Goal: Information Seeking & Learning: Check status

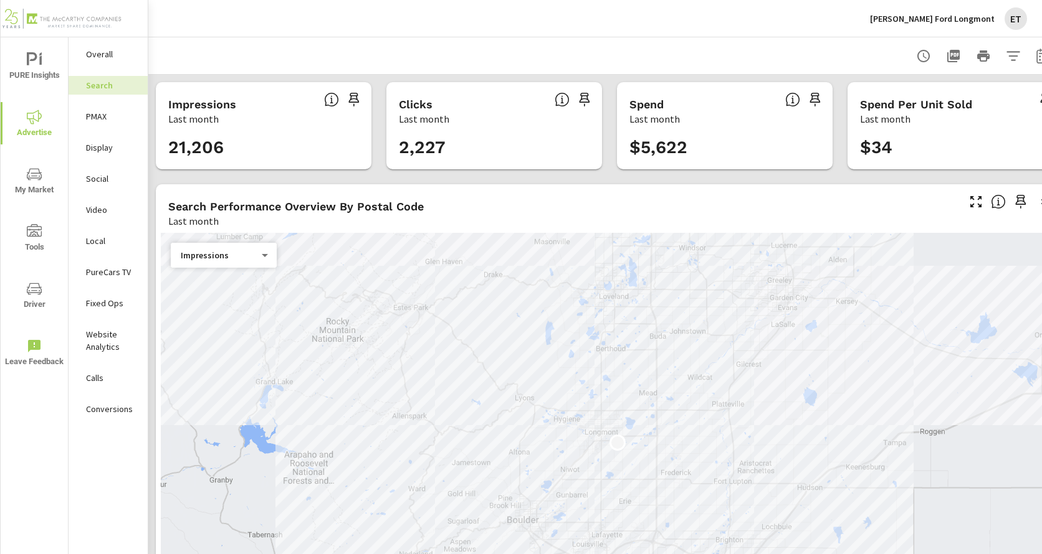
click at [967, 18] on p "[PERSON_NAME] Ford Longmont" at bounding box center [932, 18] width 125 height 11
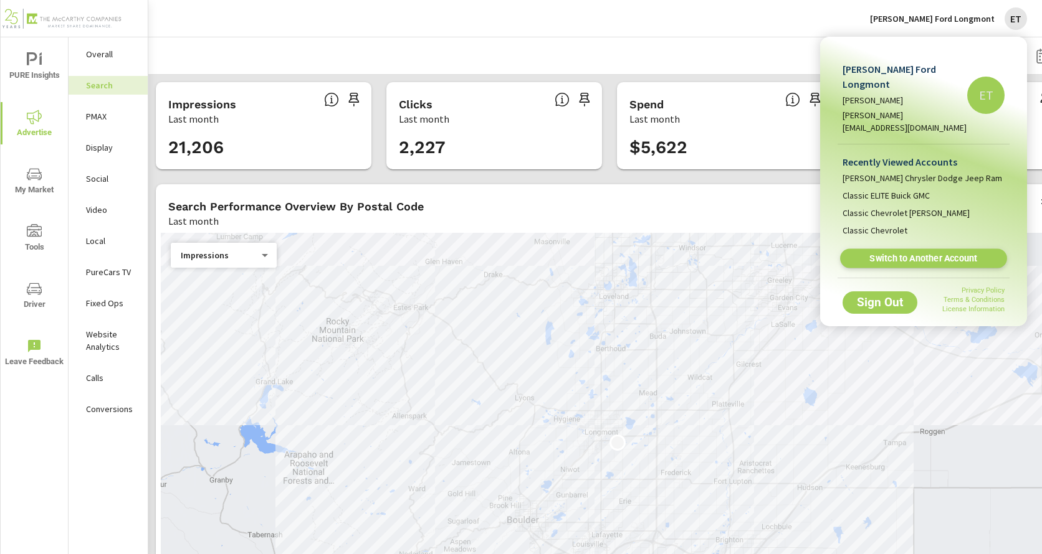
click at [919, 252] on link "Switch to Another Account" at bounding box center [923, 258] width 167 height 19
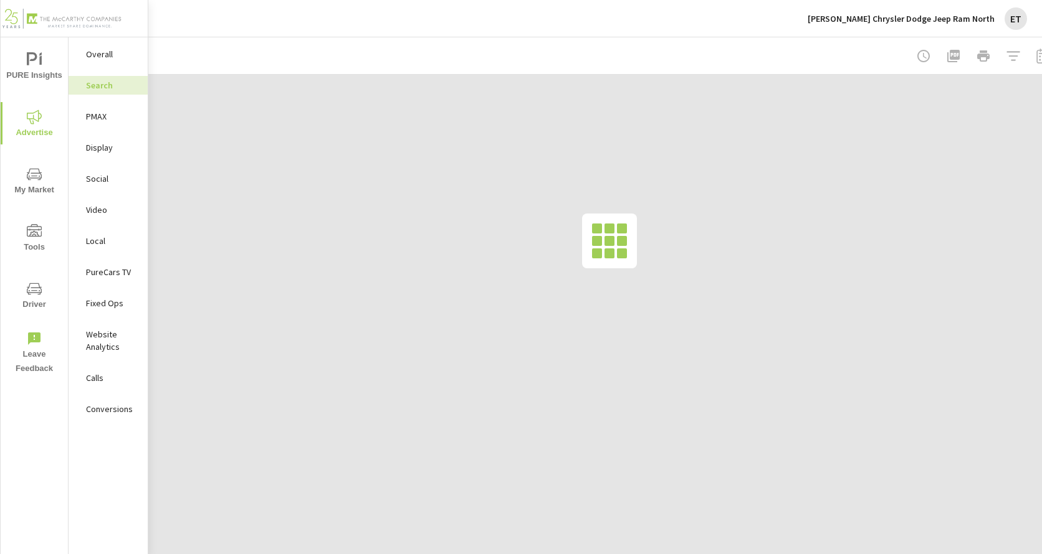
scroll to position [0, 29]
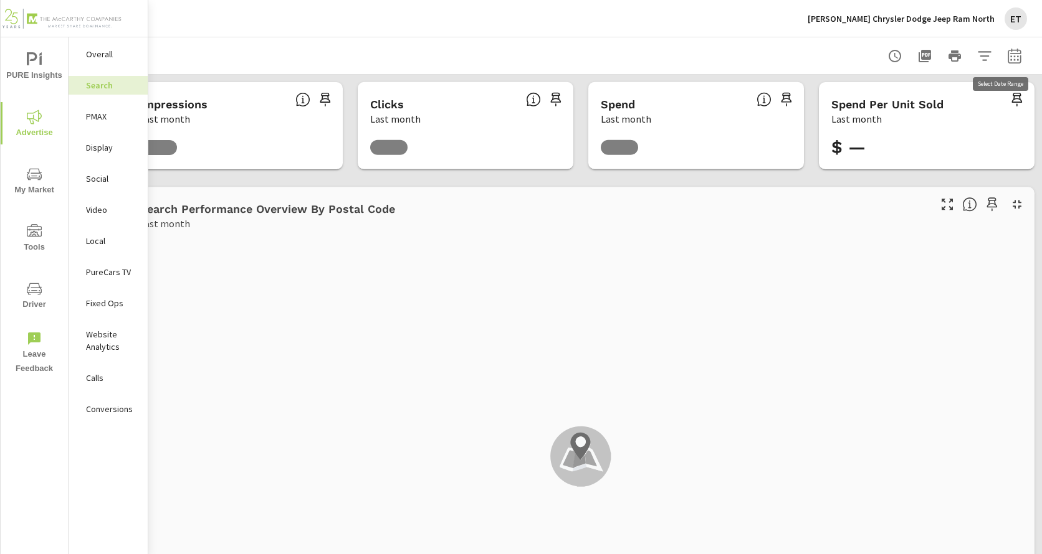
click at [1013, 59] on icon "button" at bounding box center [1014, 56] width 15 height 15
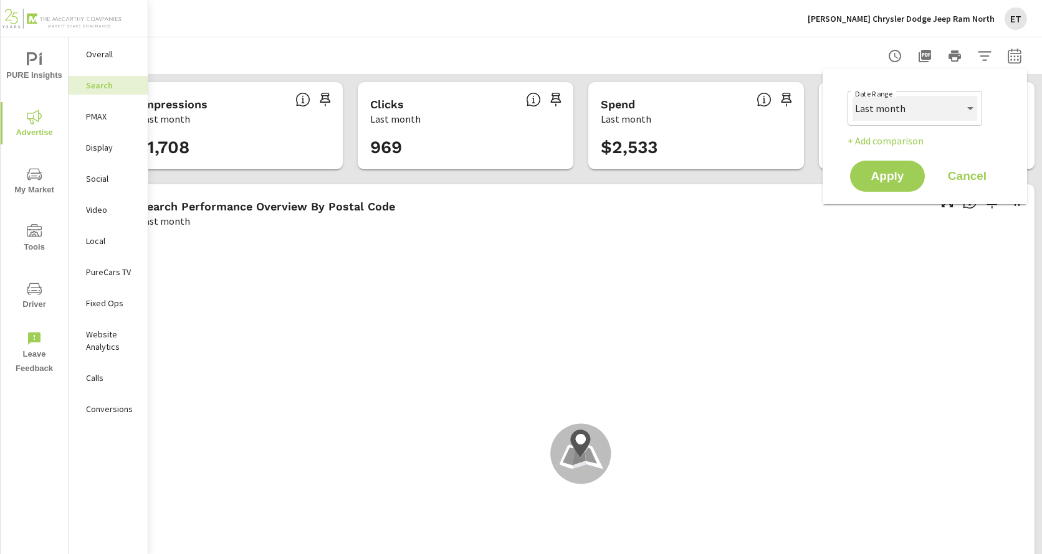
click at [937, 105] on select "Custom [DATE] Last week Last 7 days Last 14 days Last 30 days Last 45 days Last…" at bounding box center [914, 108] width 125 height 25
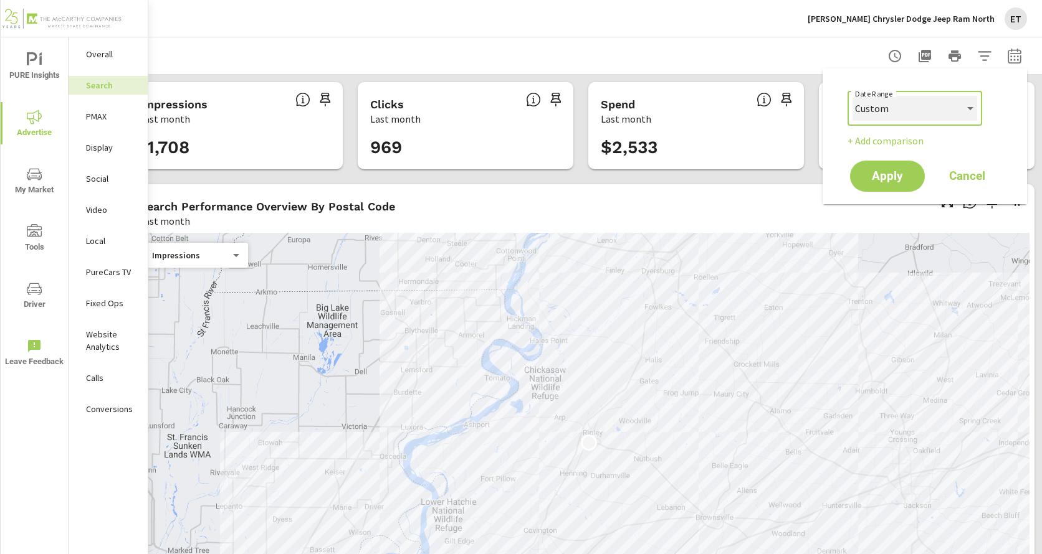
click at [852, 96] on select "Custom [DATE] Last week Last 7 days Last 14 days Last 30 days Last 45 days Last…" at bounding box center [914, 108] width 125 height 25
select select "custom"
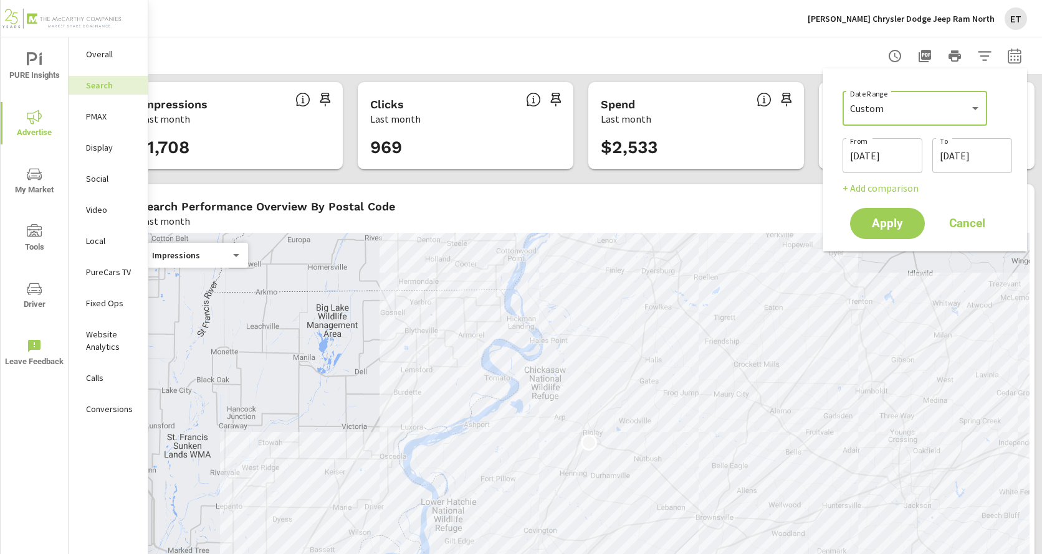
click at [901, 153] on input "[DATE]" at bounding box center [882, 155] width 70 height 25
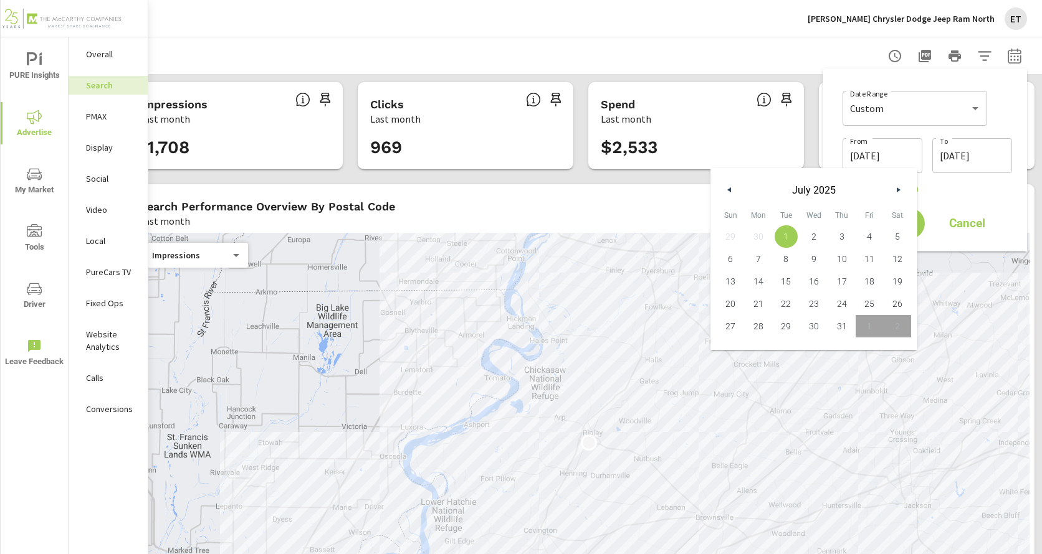
click at [728, 194] on button "button" at bounding box center [729, 190] width 15 height 15
click at [735, 239] on span "1" at bounding box center [730, 237] width 28 height 16
type input "[DATE]"
click at [951, 155] on input "[DATE]" at bounding box center [972, 155] width 70 height 25
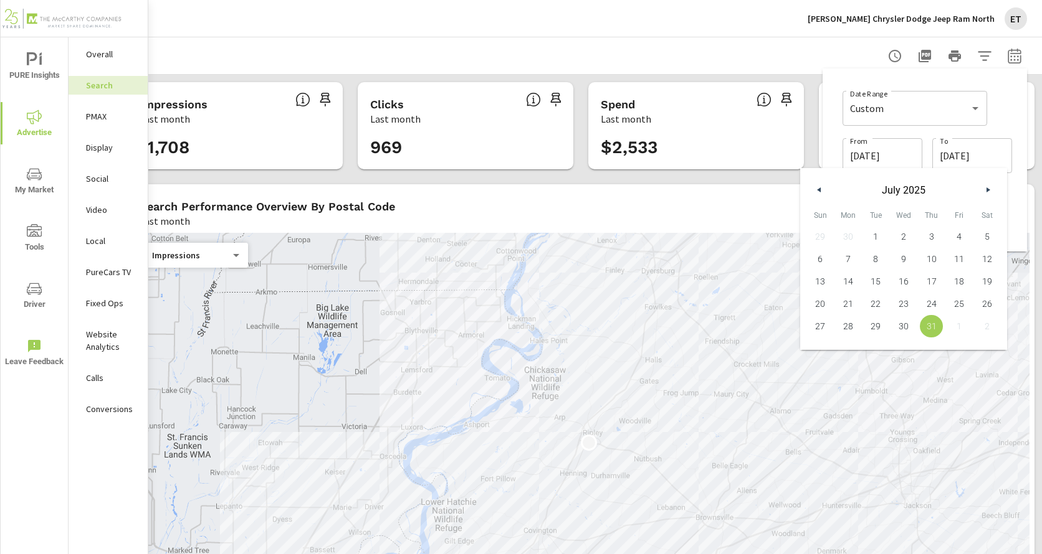
click at [850, 239] on div "29 30 1 2 3 4 5 6 7 8 9 10 11 12 13 14 15 16 17 18 19 20 21 22 23 24 25 26 27 2…" at bounding box center [903, 281] width 194 height 112
click at [818, 188] on icon "button" at bounding box center [817, 189] width 6 height 5
click at [848, 323] on span "30" at bounding box center [848, 326] width 28 height 16
type input "06/30/2025"
click at [1002, 122] on div "Date Range Custom Yesterday Last week Last 7 days Last 14 days Last 30 days Las…" at bounding box center [926, 107] width 169 height 42
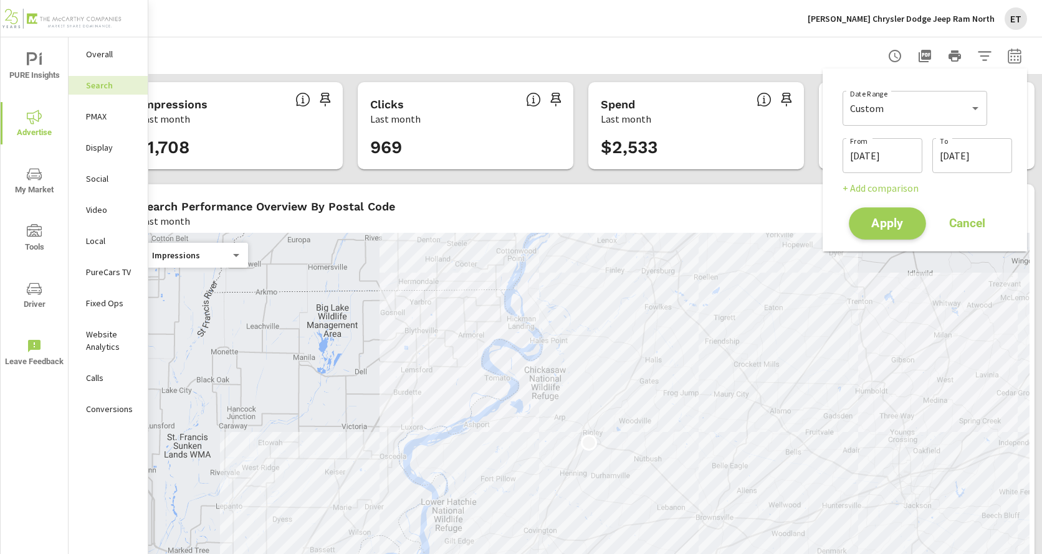
click at [888, 222] on span "Apply" at bounding box center [887, 224] width 51 height 12
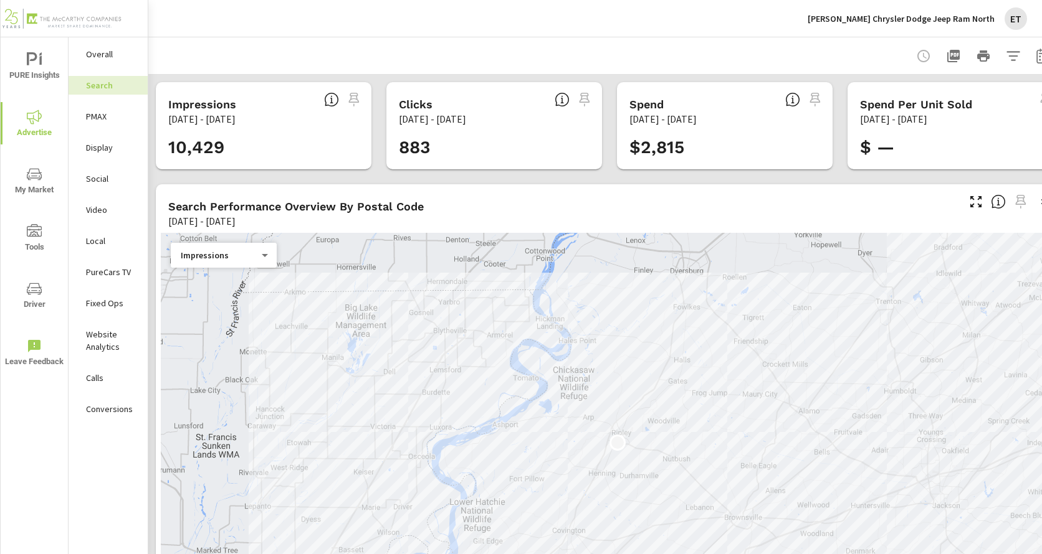
scroll to position [62, 0]
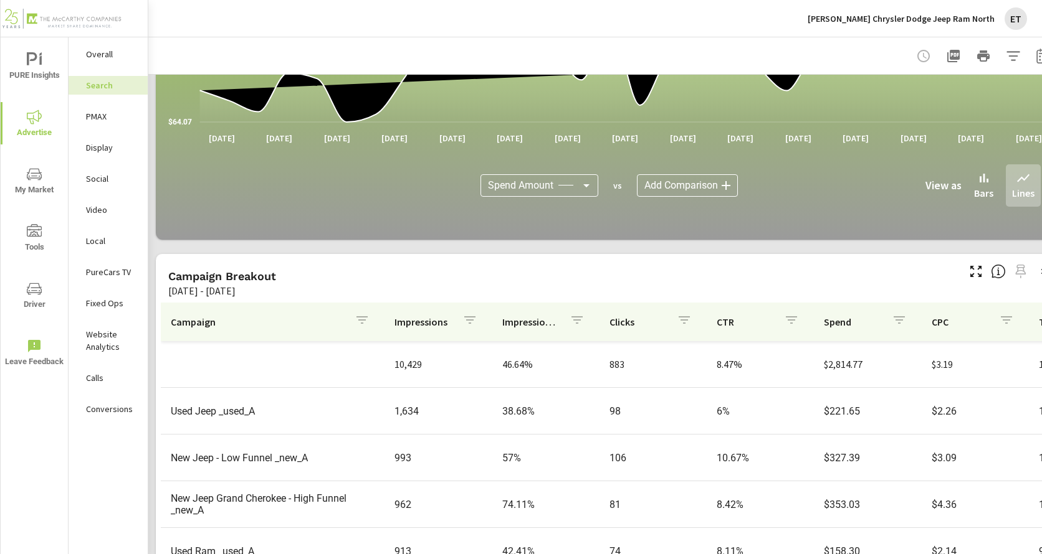
scroll to position [685, 0]
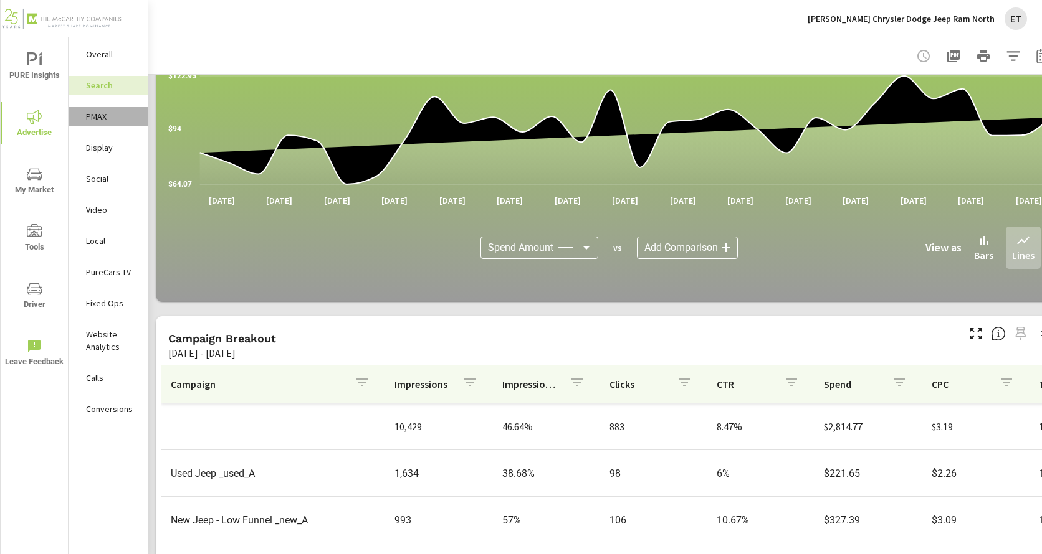
click at [103, 118] on p "PMAX" at bounding box center [112, 116] width 52 height 12
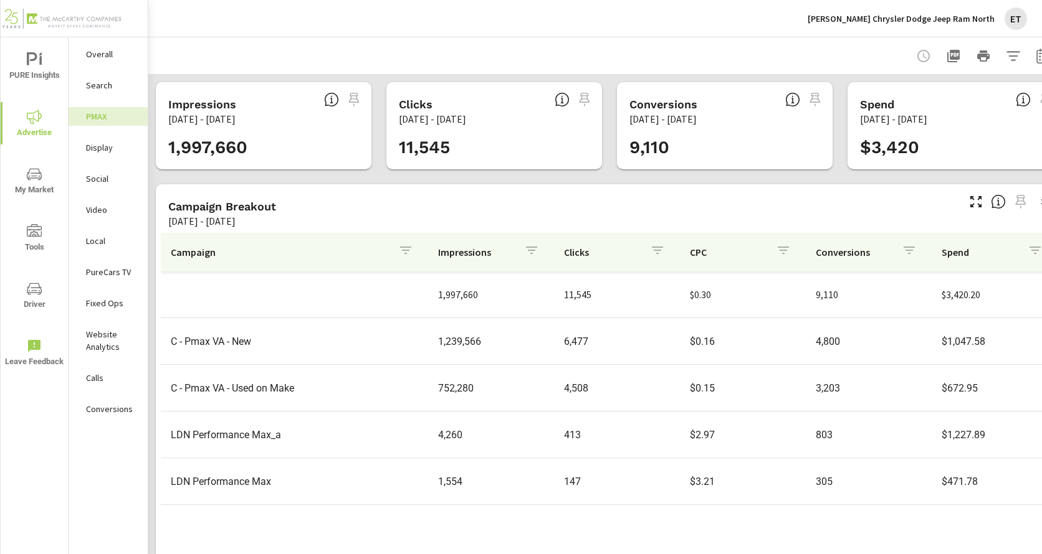
click at [107, 184] on p "Social" at bounding box center [112, 179] width 52 height 12
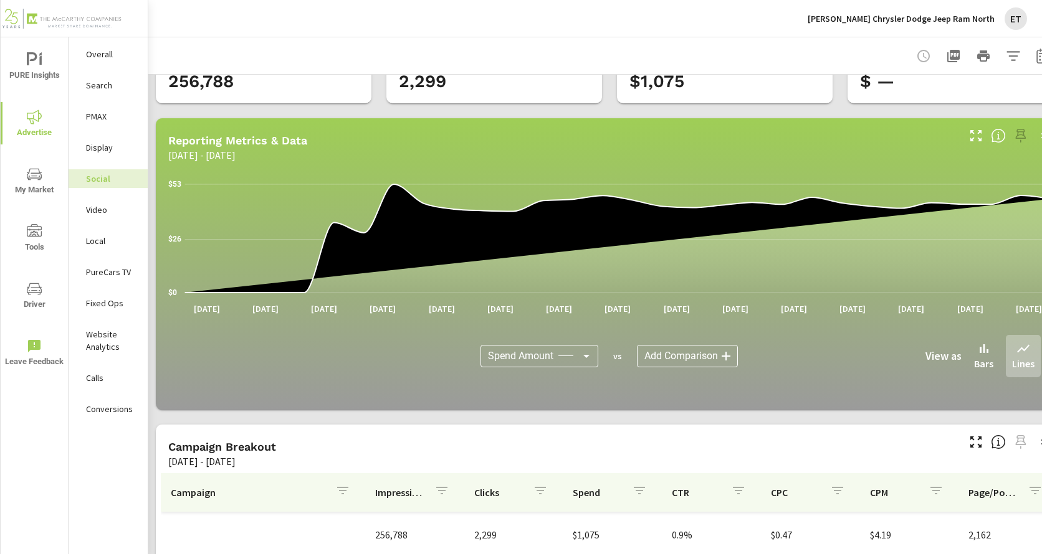
scroll to position [347, 0]
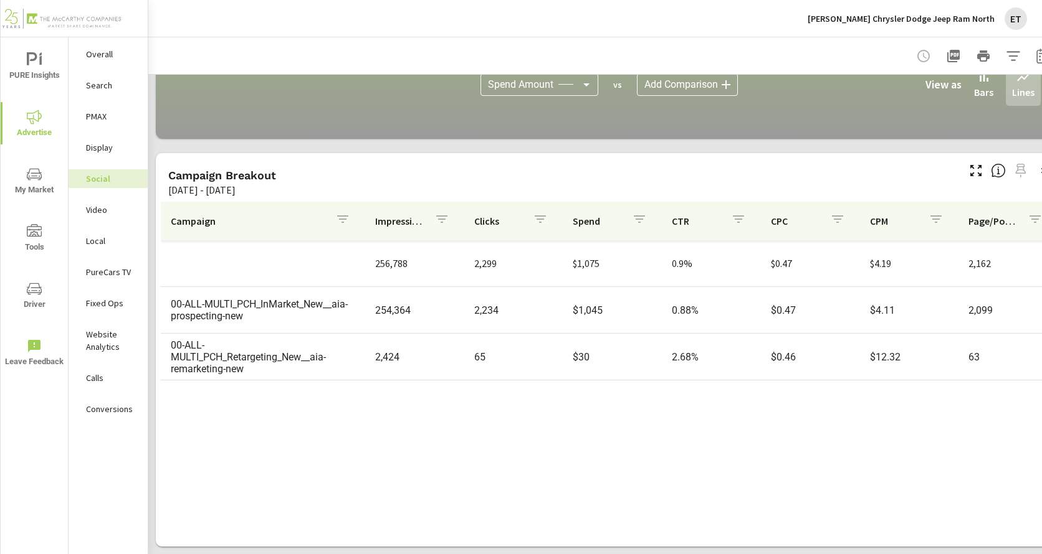
click at [104, 113] on p "PMAX" at bounding box center [112, 116] width 52 height 12
